Goal: Complete application form

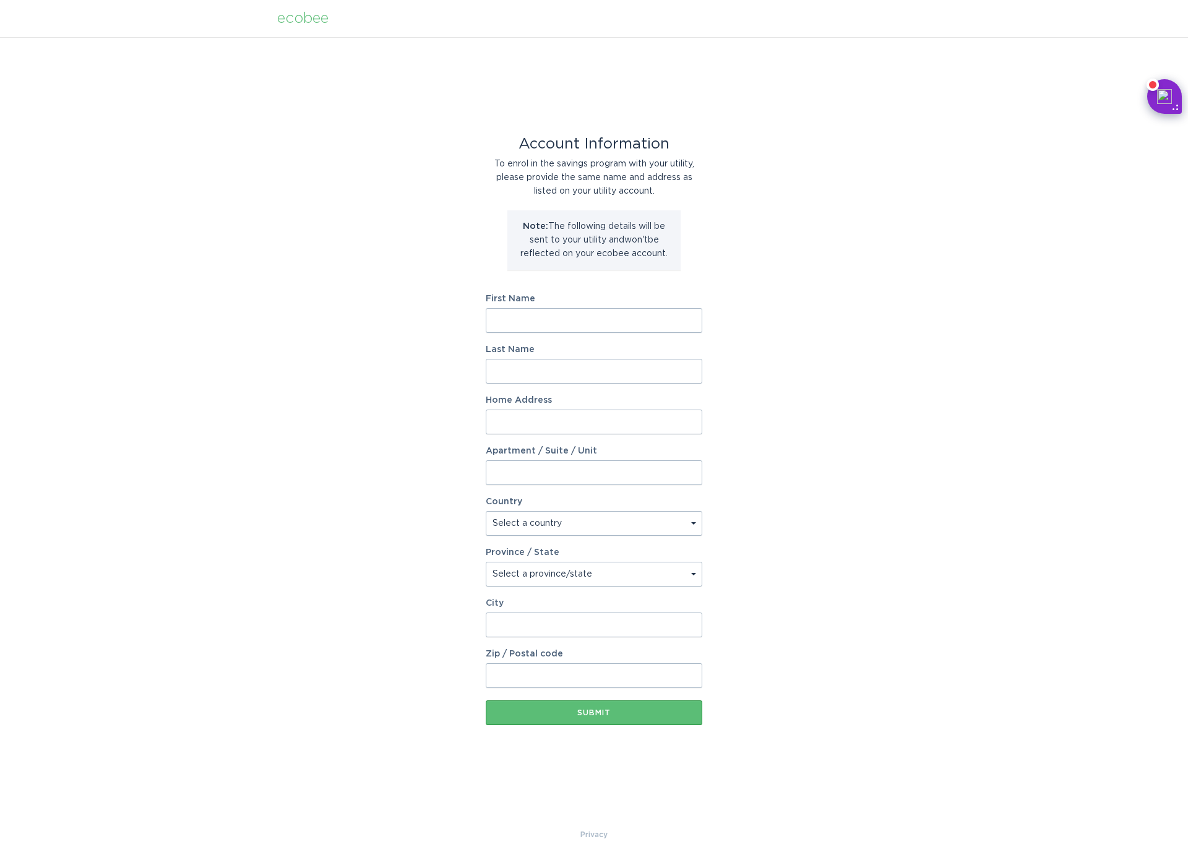
click at [591, 330] on input "First Name" at bounding box center [594, 320] width 217 height 25
type input "[PERSON_NAME]"
type input "[STREET_ADDRESS]"
type input "Apt 418"
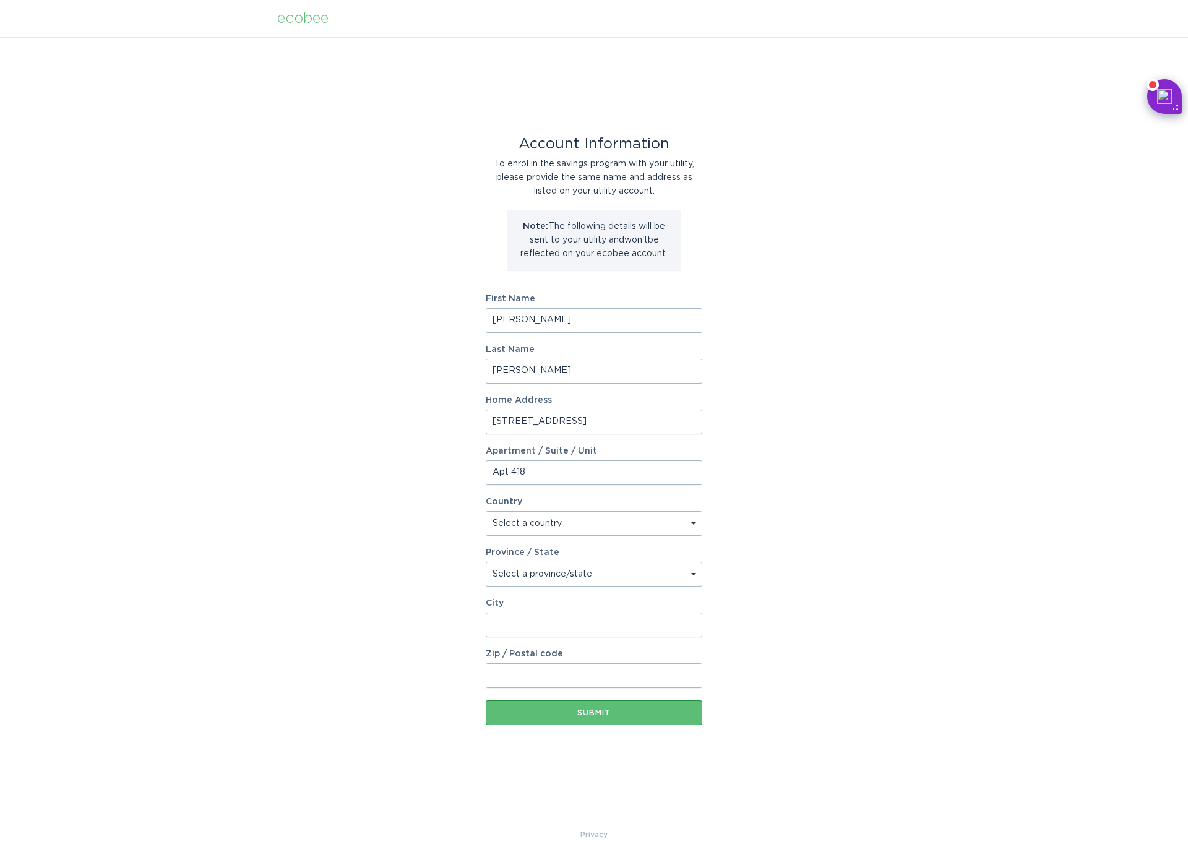
select select "US"
type input "[GEOGRAPHIC_DATA]"
type input "90012"
select select "CA"
drag, startPoint x: 574, startPoint y: 425, endPoint x: 699, endPoint y: 428, distance: 125.1
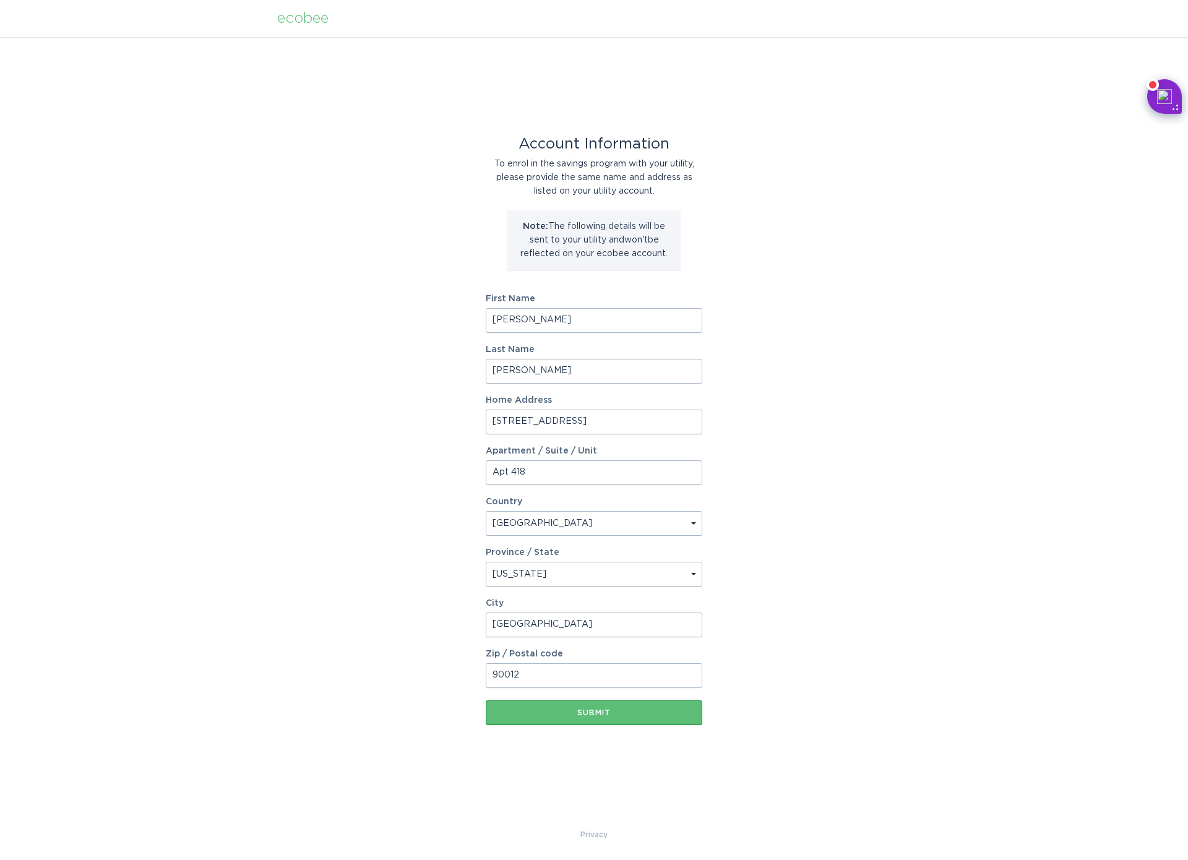
click at [695, 427] on input "100 S Alameda St Unit 268" at bounding box center [594, 422] width 217 height 25
type input "100 S Alameda St"
type input "Unit 268"
click at [602, 709] on div "Submit" at bounding box center [594, 712] width 204 height 7
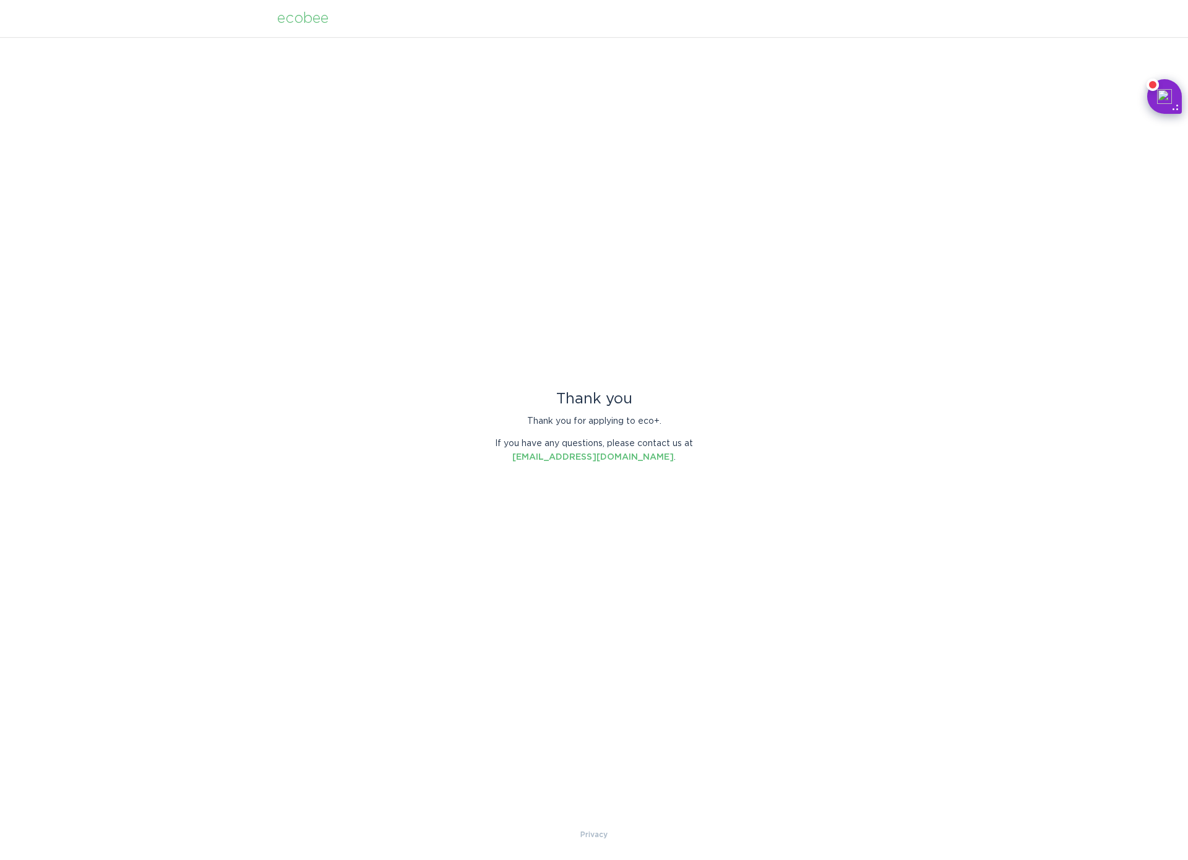
drag, startPoint x: 1005, startPoint y: 404, endPoint x: 1004, endPoint y: 410, distance: 6.3
click at [1004, 410] on div "Thank you Thank you for applying to eco+. If you have any questions, please con…" at bounding box center [594, 432] width 1188 height 791
